Goal: Navigation & Orientation: Find specific page/section

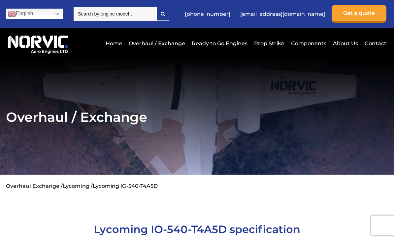
click at [204, 45] on link "Ready to Go Engines" at bounding box center [219, 43] width 59 height 16
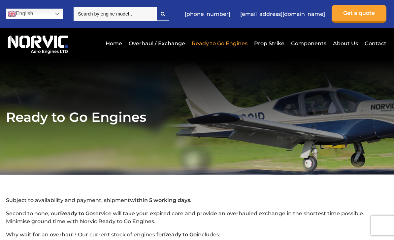
click at [144, 46] on link "Overhaul / Exchange" at bounding box center [157, 43] width 60 height 16
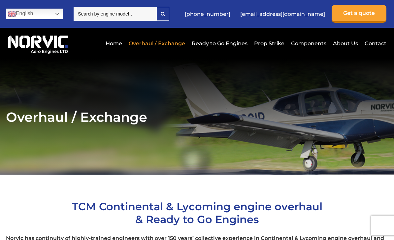
click at [304, 47] on link "Components" at bounding box center [308, 43] width 39 height 16
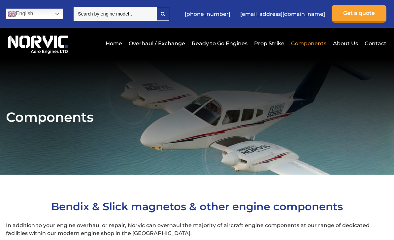
click at [208, 47] on link "Ready to Go Engines" at bounding box center [219, 43] width 59 height 16
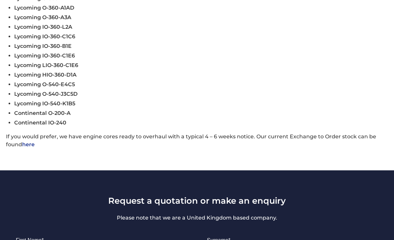
scroll to position [339, 0]
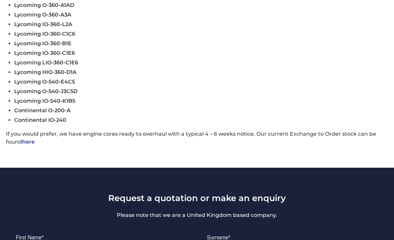
click at [27, 145] on link "here" at bounding box center [28, 142] width 13 height 6
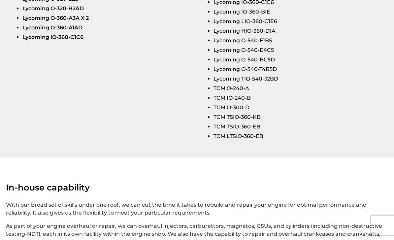
scroll to position [1221, 0]
